Goal: Task Accomplishment & Management: Complete application form

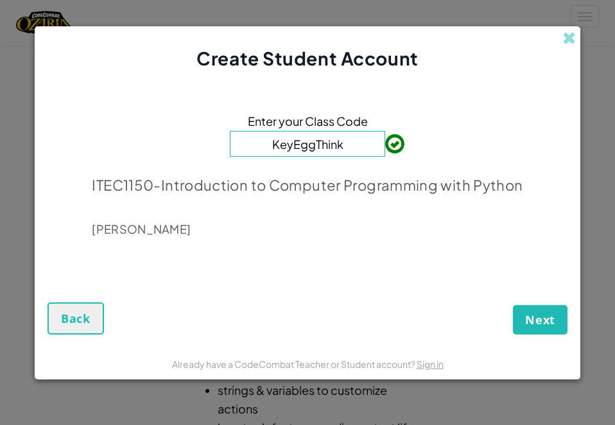
click at [551, 312] on span "Next" at bounding box center [540, 319] width 30 height 15
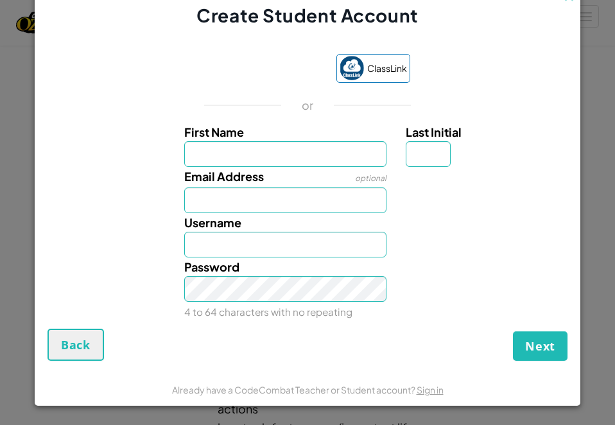
scroll to position [13, 0]
click at [453, 261] on div "Password 4 to 64 characters with no repeating" at bounding box center [307, 289] width 532 height 64
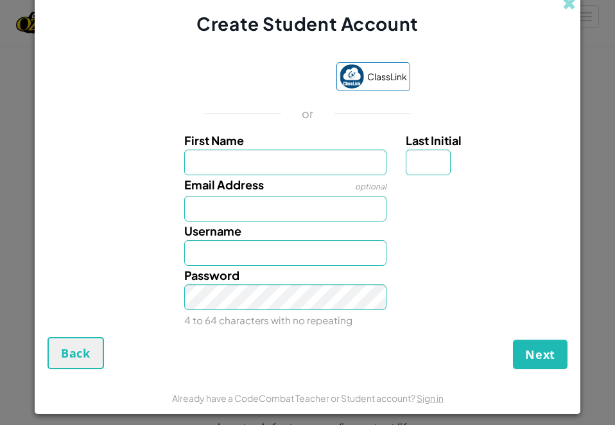
scroll to position [-12, 0]
click at [387, 86] on span "ClassLink" at bounding box center [387, 76] width 40 height 19
click at [572, 9] on span at bounding box center [568, 3] width 13 height 13
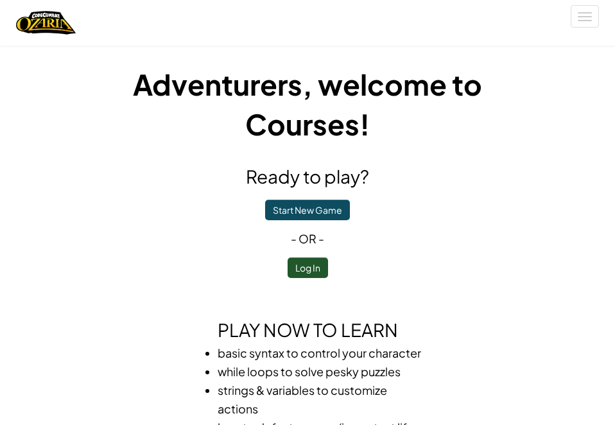
click at [321, 271] on button "Log In" at bounding box center [307, 267] width 40 height 21
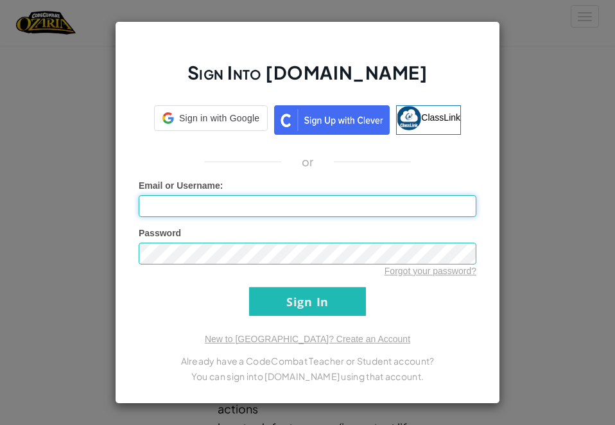
type input "MinhuK"
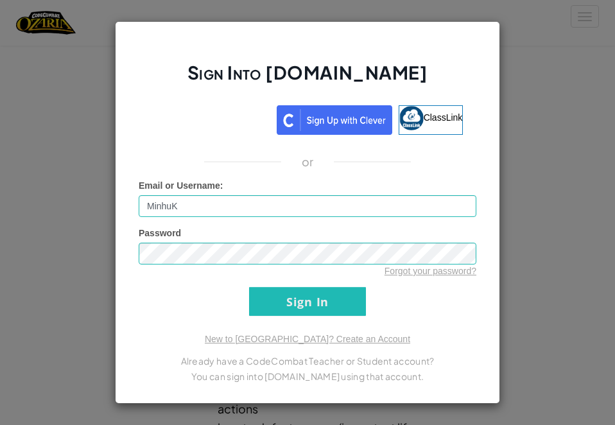
click at [360, 306] on input "Sign In" at bounding box center [307, 301] width 117 height 29
